Goal: Book appointment/travel/reservation

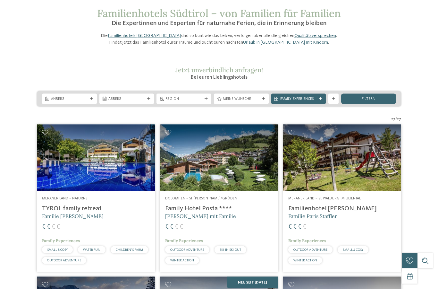
scroll to position [36, 0]
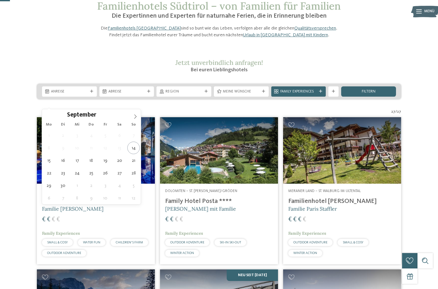
click at [136, 119] on icon at bounding box center [135, 116] width 4 height 4
click at [138, 120] on span at bounding box center [135, 114] width 11 height 11
click at [139, 118] on span at bounding box center [135, 114] width 11 height 11
click at [138, 118] on span at bounding box center [135, 114] width 11 height 11
type input "****"
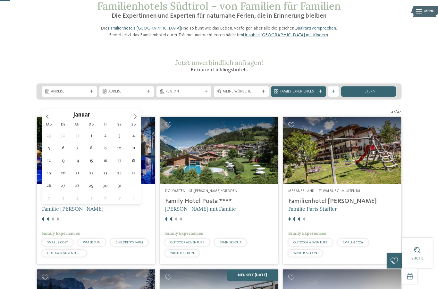
click at [138, 119] on span at bounding box center [135, 114] width 11 height 11
click at [137, 117] on icon at bounding box center [135, 116] width 4 height 4
type div "[DATE]"
type input "****"
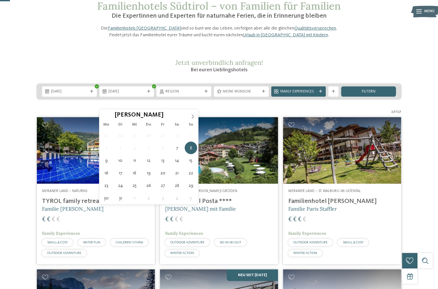
type div "[DATE]"
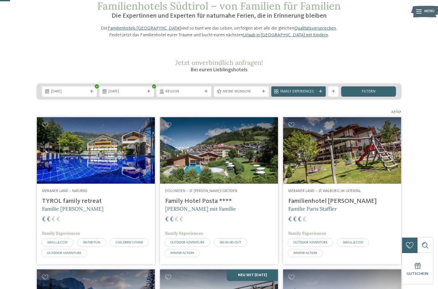
click at [258, 94] on span "Meine Wünsche" at bounding box center [241, 91] width 37 height 5
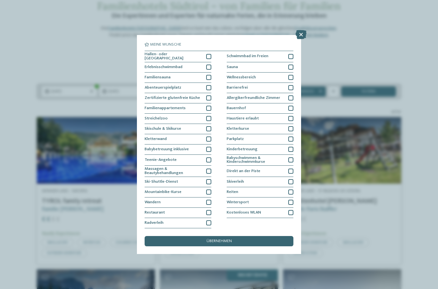
click at [210, 54] on div at bounding box center [208, 56] width 5 height 5
click at [249, 236] on div "übernehmen" at bounding box center [219, 241] width 149 height 10
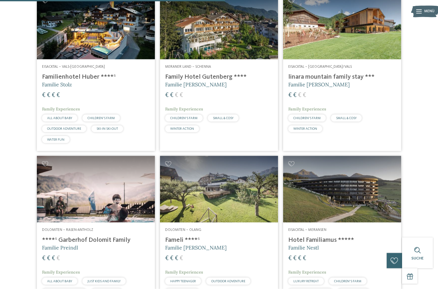
scroll to position [515, 0]
